Goal: Navigation & Orientation: Find specific page/section

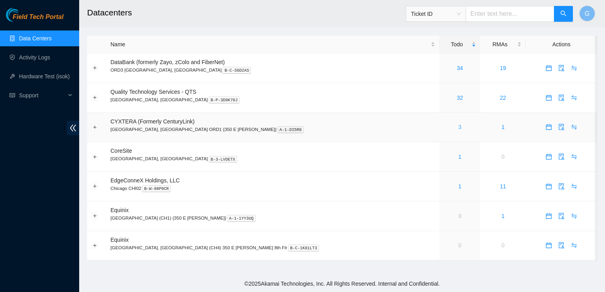
click at [458, 126] on link "3" at bounding box center [459, 127] width 3 height 6
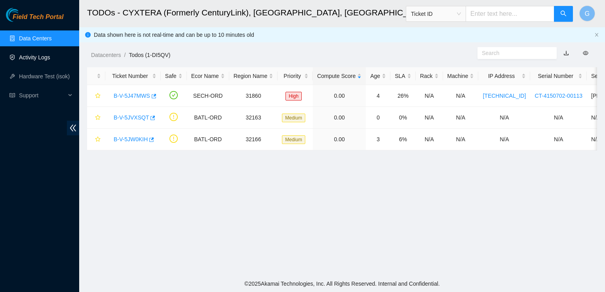
click at [40, 60] on link "Activity Logs" at bounding box center [34, 57] width 31 height 6
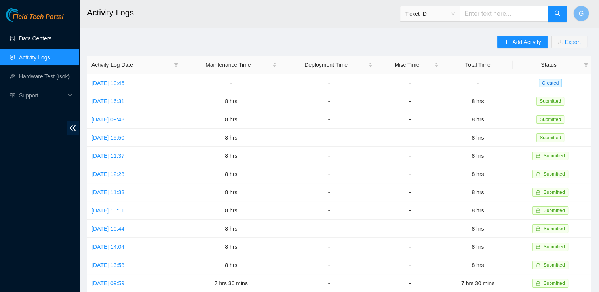
click at [46, 38] on link "Data Centers" at bounding box center [35, 38] width 32 height 6
